Goal: Information Seeking & Learning: Learn about a topic

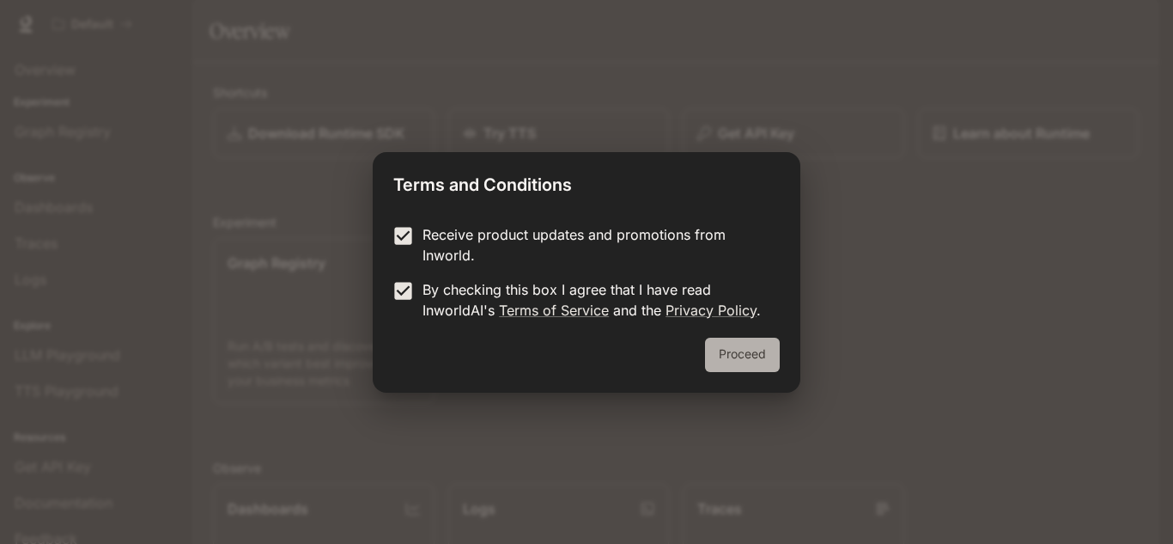
click at [720, 352] on button "Proceed" at bounding box center [742, 354] width 75 height 34
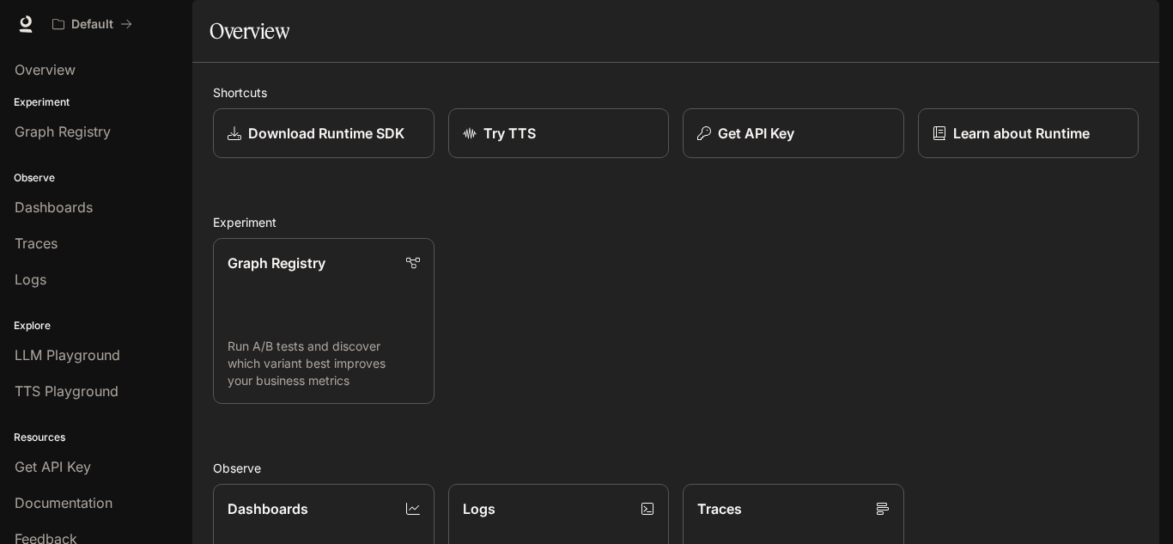
click at [523, 299] on div "Graph Registry Run A/B tests and discover which variant best improves your busi…" at bounding box center [668, 313] width 939 height 179
click at [342, 272] on div "Graph Registry" at bounding box center [324, 262] width 194 height 21
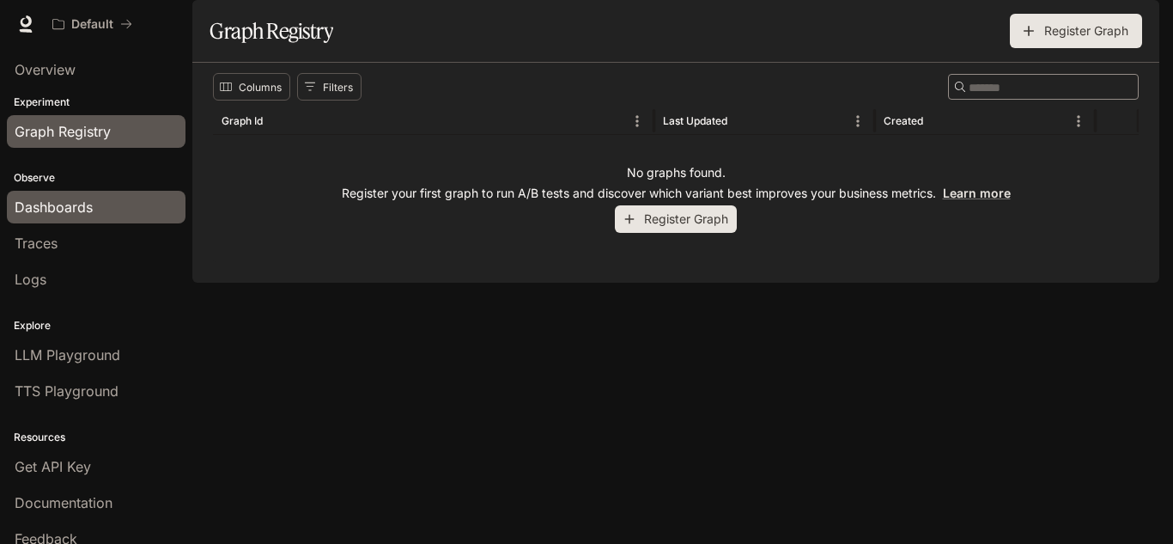
click at [75, 193] on link "Dashboards" at bounding box center [96, 207] width 179 height 33
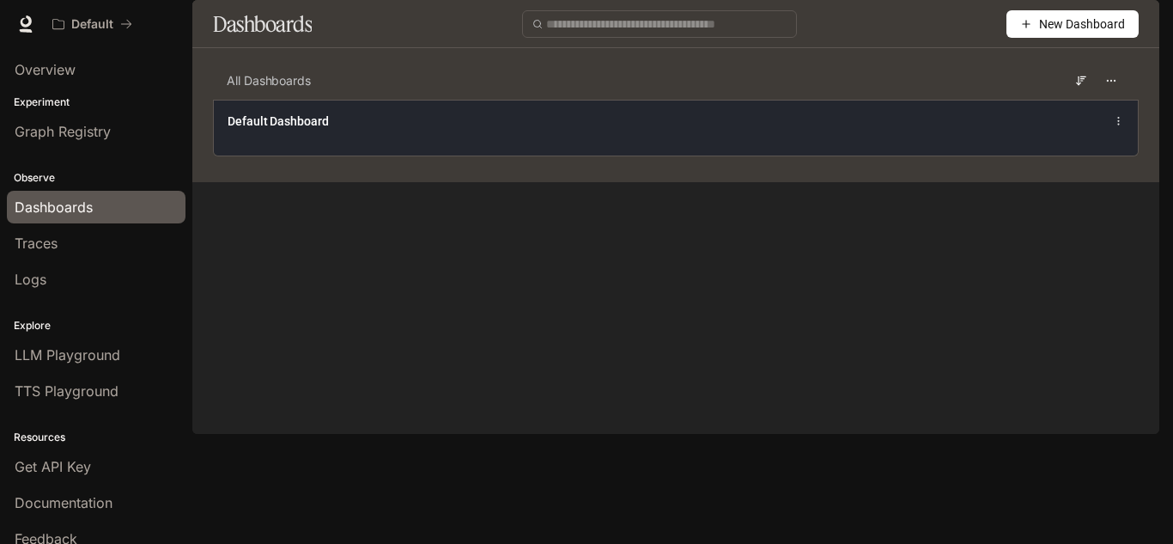
click at [319, 155] on div "Default Dashboard" at bounding box center [676, 128] width 924 height 56
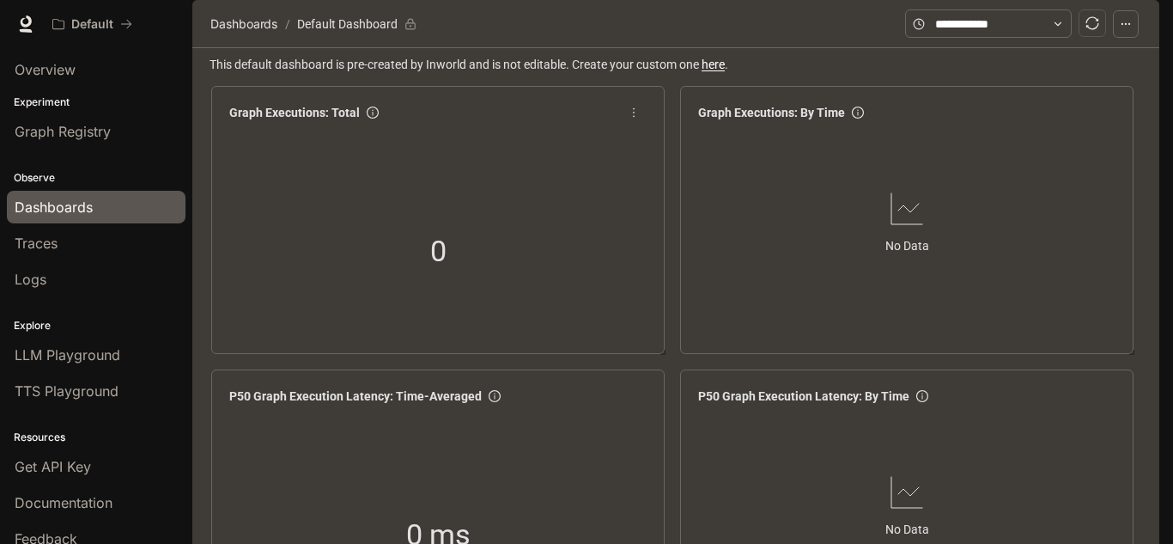
click at [384, 202] on div "0" at bounding box center [437, 252] width 431 height 220
click at [76, 60] on div "Overview" at bounding box center [96, 69] width 163 height 21
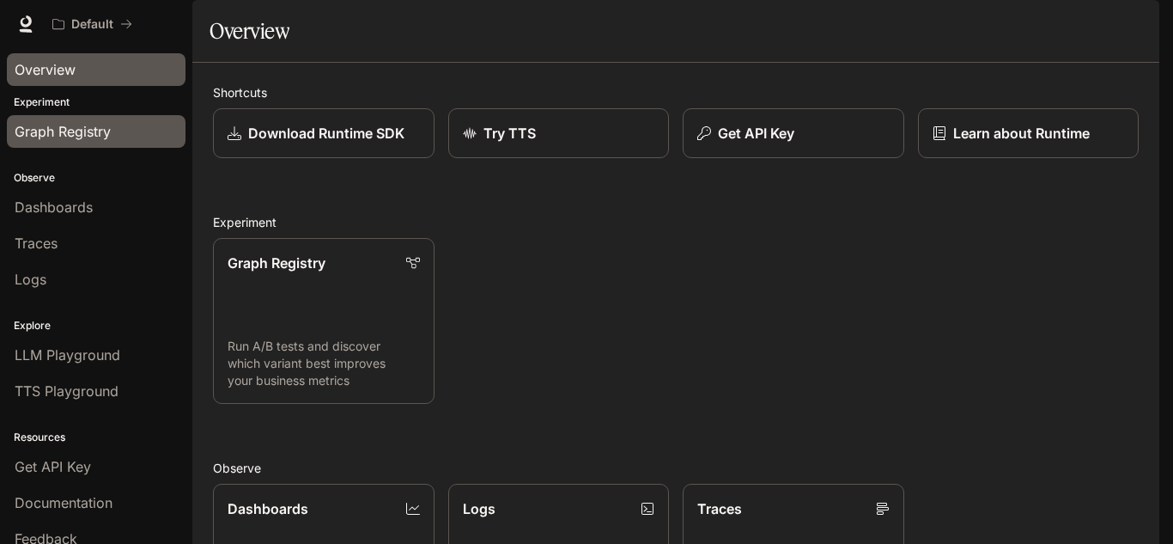
scroll to position [52, 0]
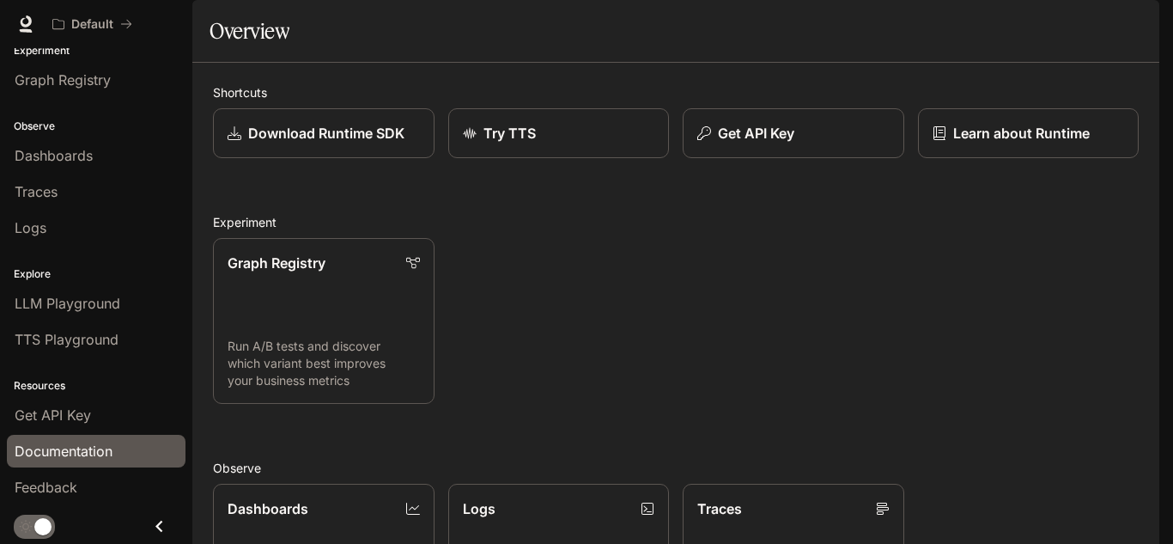
click at [69, 436] on link "Documentation" at bounding box center [96, 450] width 179 height 33
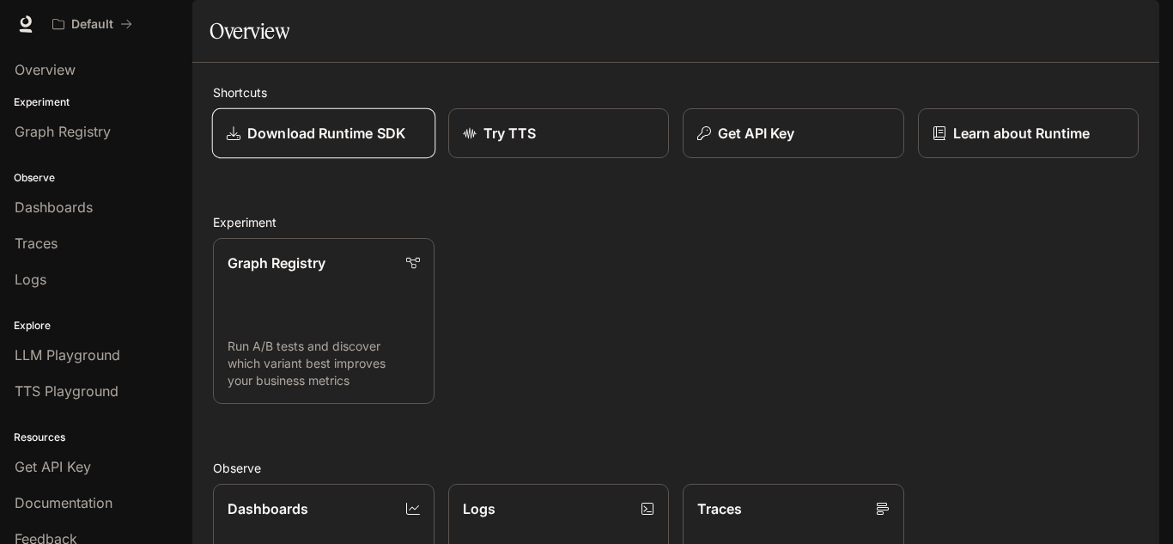
click at [401, 143] on p "Download Runtime SDK" at bounding box center [326, 133] width 158 height 21
